Goal: Task Accomplishment & Management: Use online tool/utility

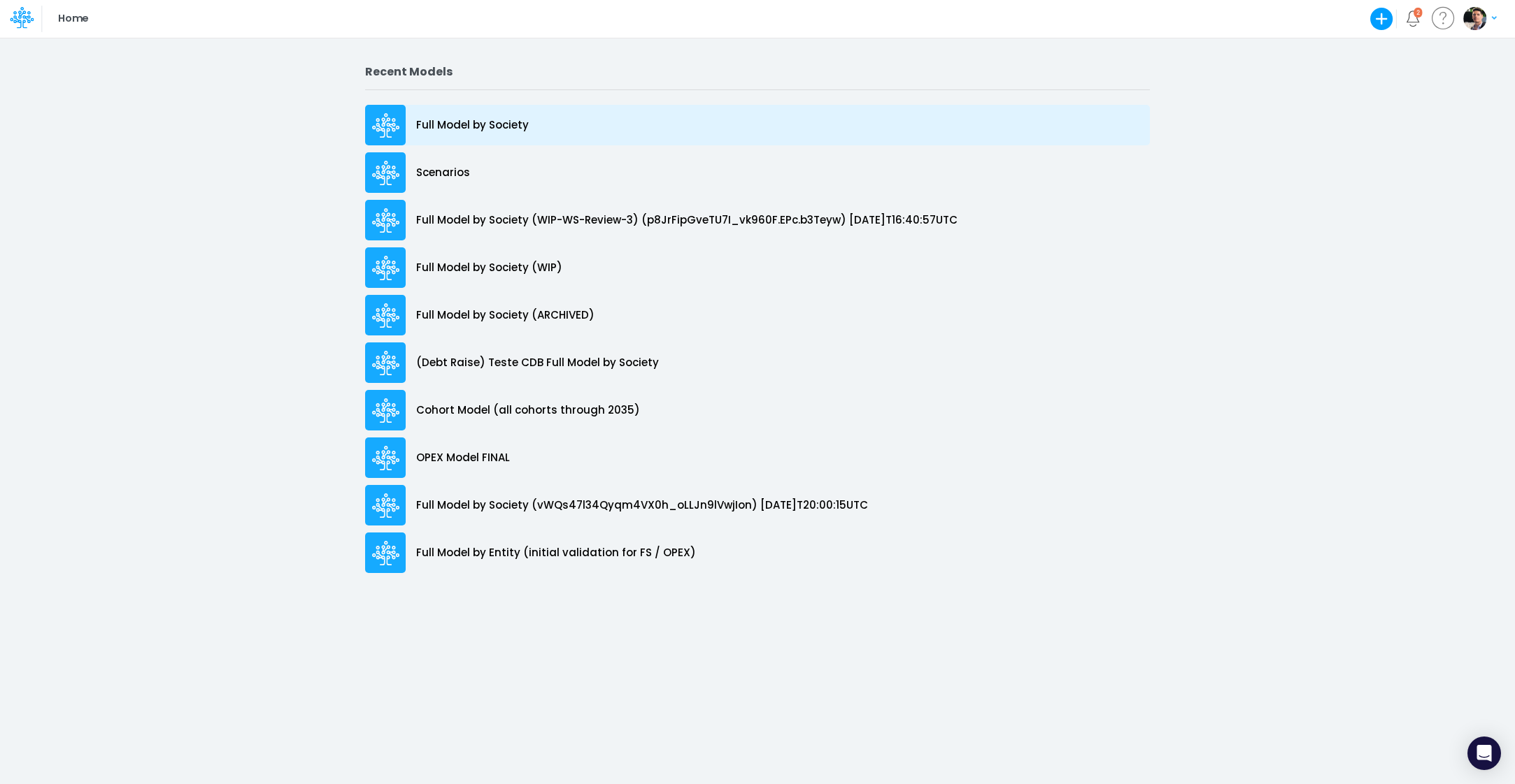
click at [526, 125] on p "Full Model by Society" at bounding box center [472, 125] width 113 height 16
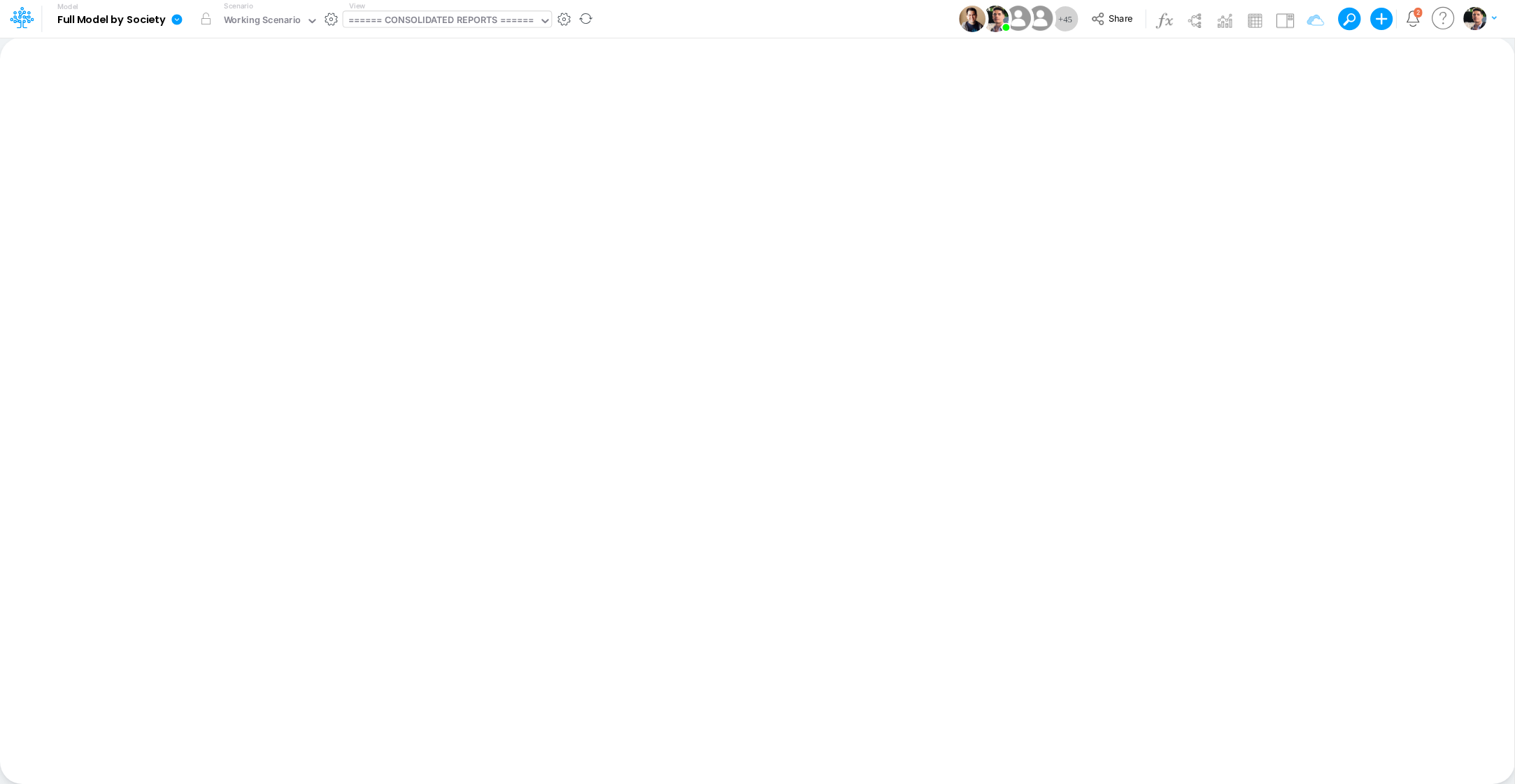
click at [457, 23] on div "====== CONSOLIDATED REPORTS ======" at bounding box center [441, 21] width 186 height 16
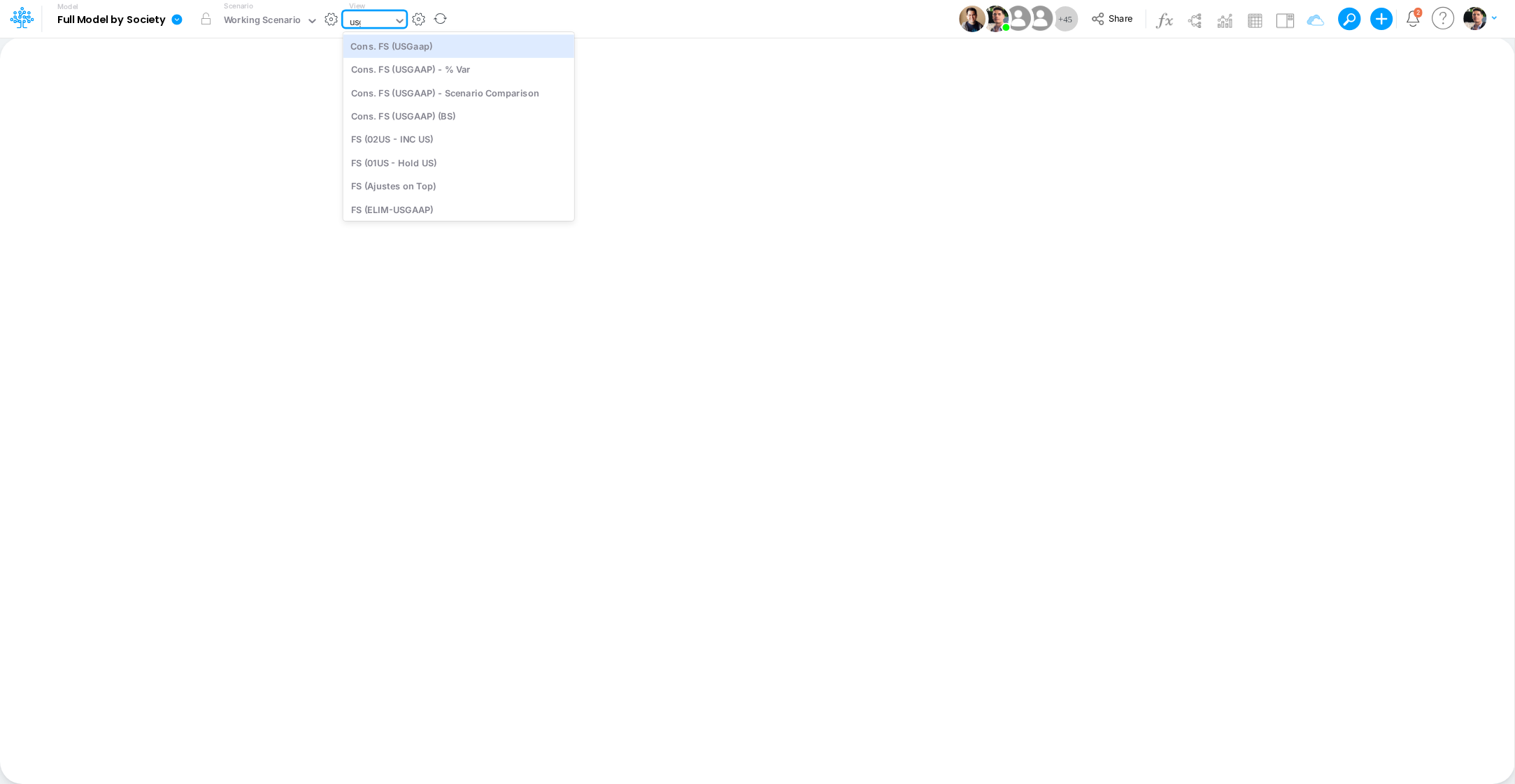
type input "usga"
click at [393, 54] on div "Cons. FS (USGaap)" at bounding box center [445, 46] width 204 height 23
type input "Consolidated FS - USGAAP"
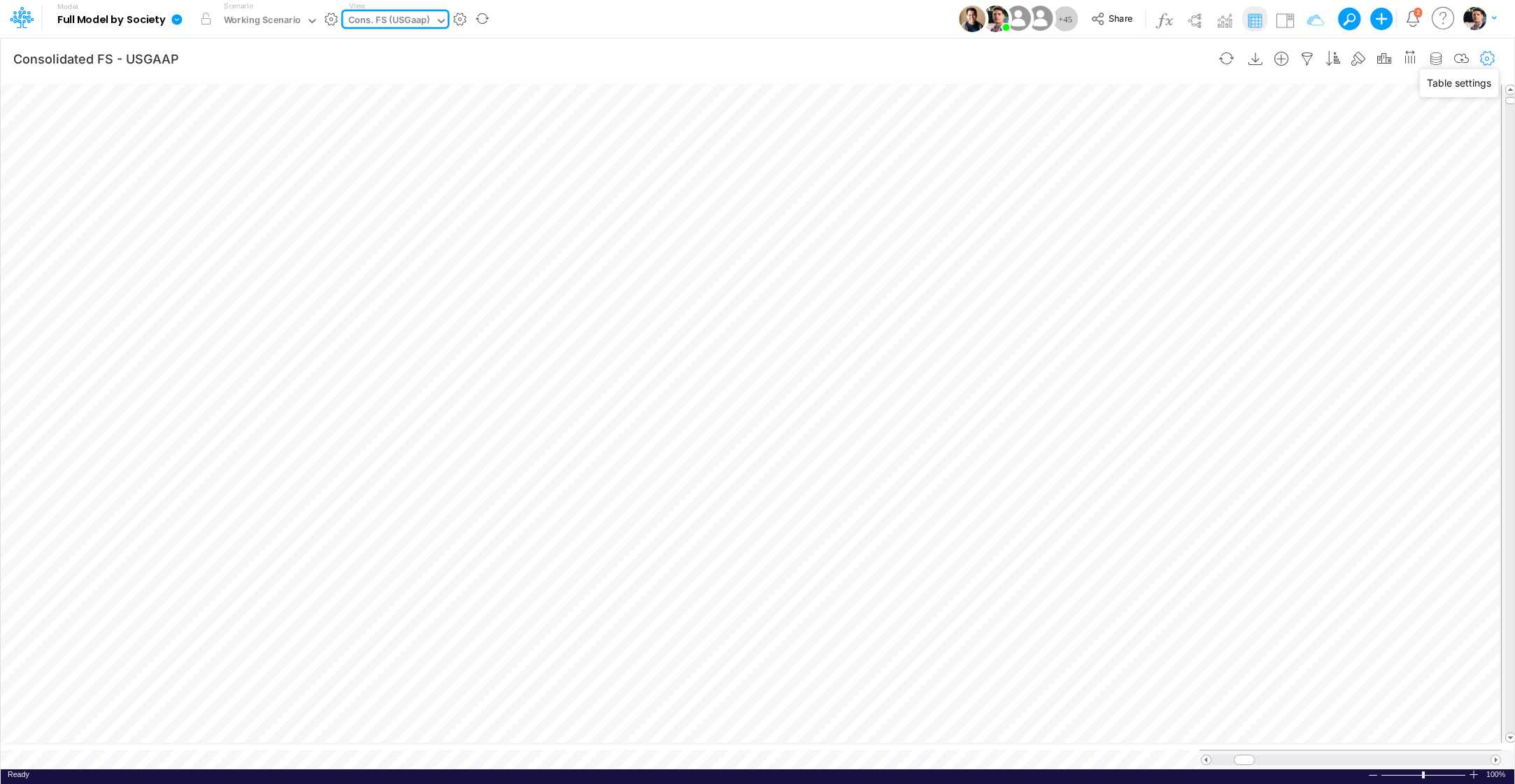
click at [1491, 59] on icon "button" at bounding box center [1487, 59] width 21 height 15
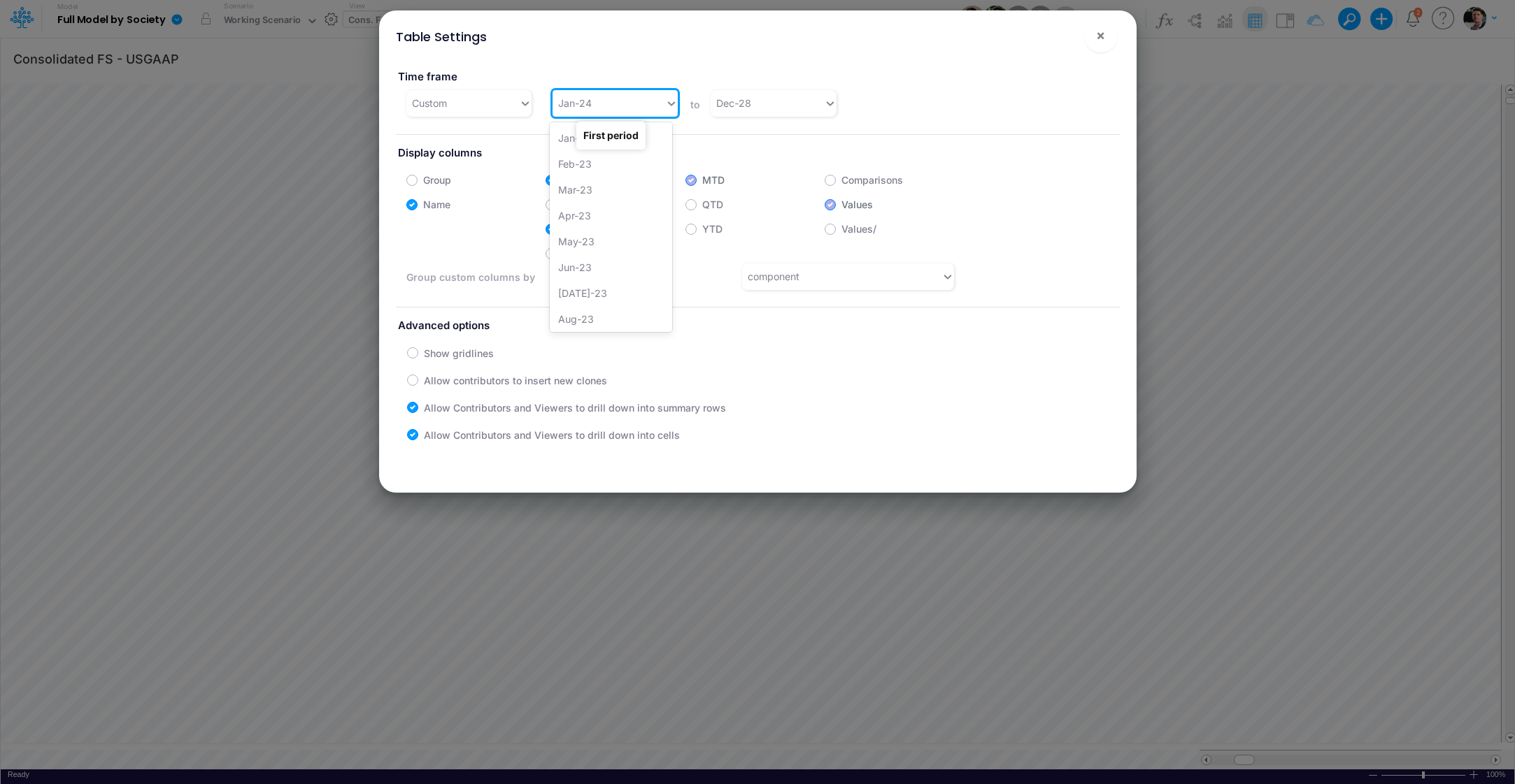
click at [627, 101] on div "Jan-24" at bounding box center [609, 103] width 113 height 23
type input "jan-25"
click at [1095, 44] on button "×" at bounding box center [1101, 35] width 33 height 33
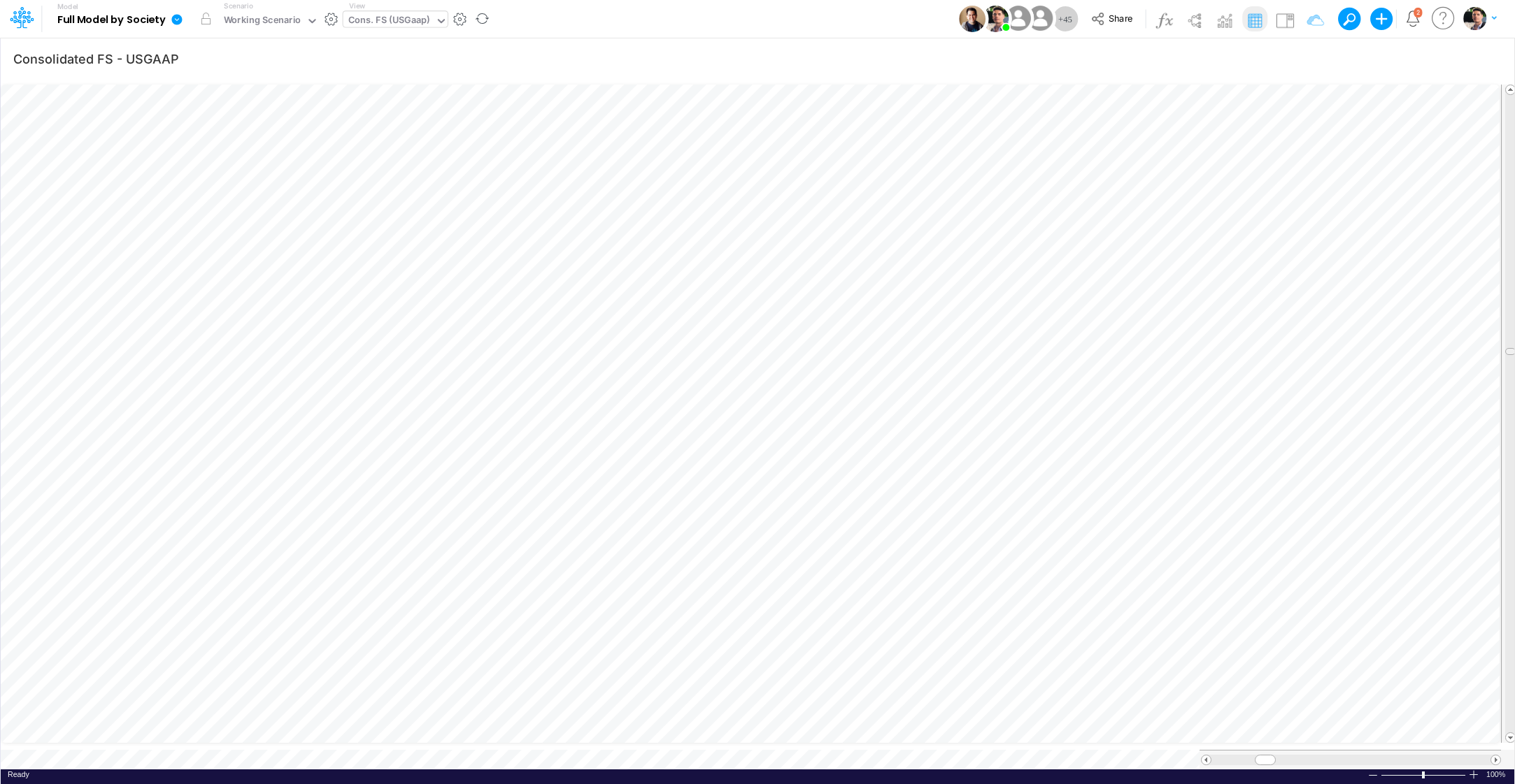
drag, startPoint x: 1508, startPoint y: 157, endPoint x: 1503, endPoint y: 350, distance: 193.1
click at [1503, 350] on div at bounding box center [1509, 414] width 16 height 659
